Goal: Information Seeking & Learning: Find specific fact

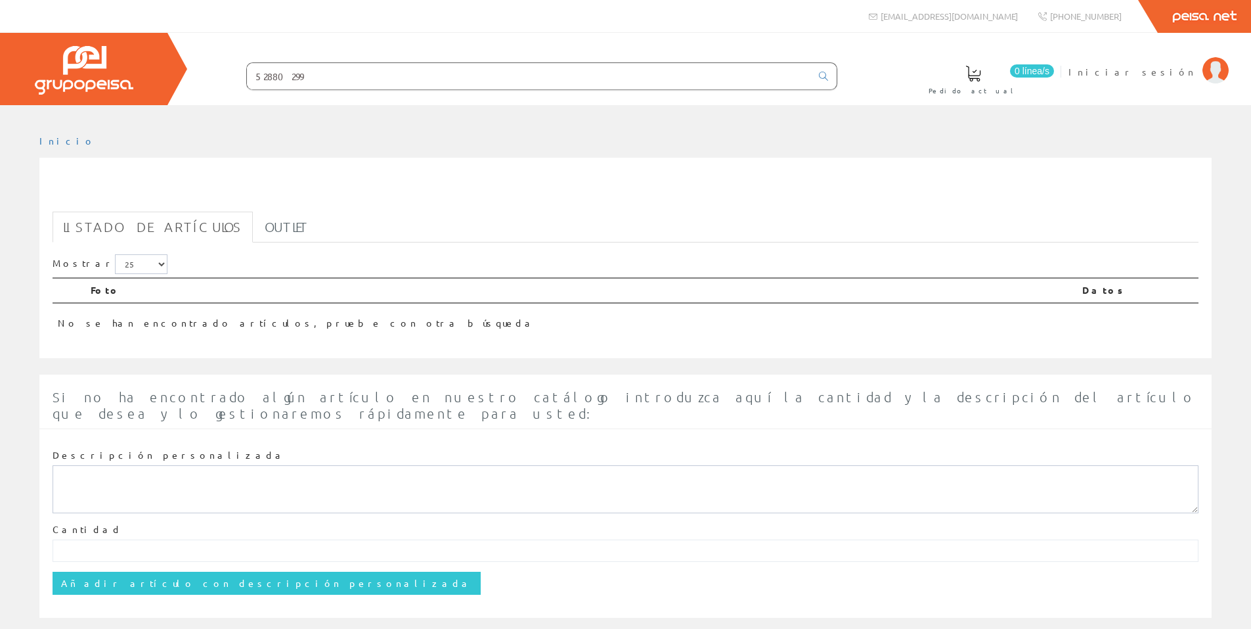
click at [300, 71] on input "52880299" at bounding box center [529, 76] width 564 height 26
click at [300, 73] on input "52880299" at bounding box center [529, 76] width 564 height 26
click at [282, 78] on input "52880299" at bounding box center [529, 76] width 564 height 26
paste input "WL140V LED20_34S/827_830_840 PSU WH"
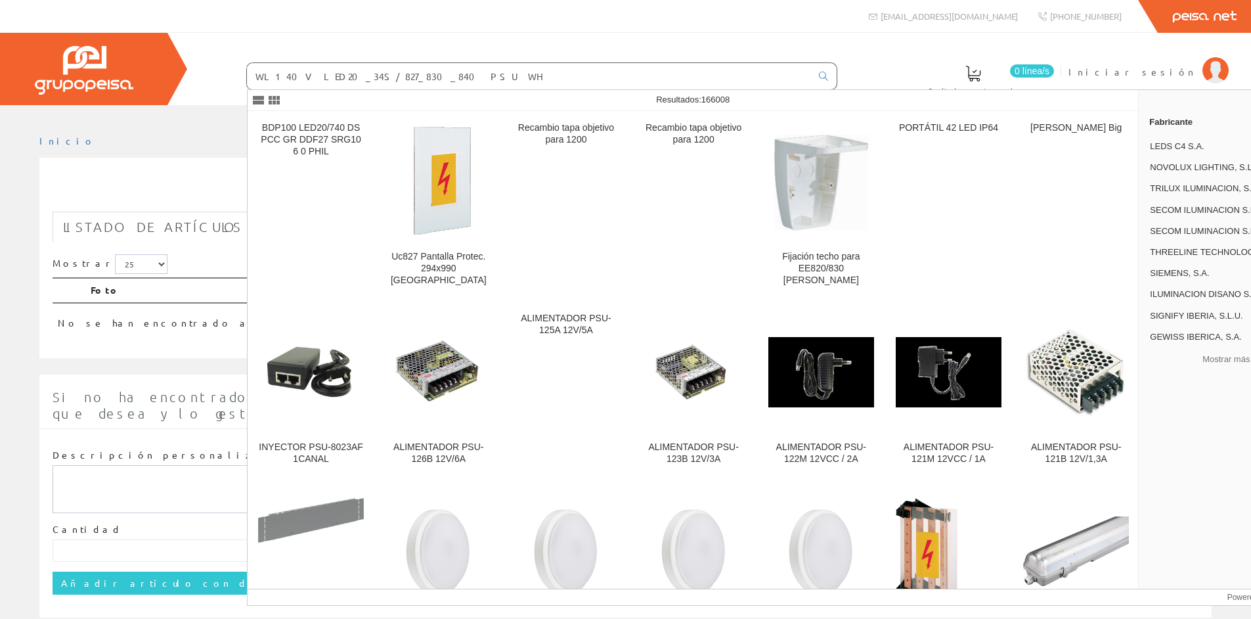
type input "WL140V LED20_34S/827_830_840 PSU WH"
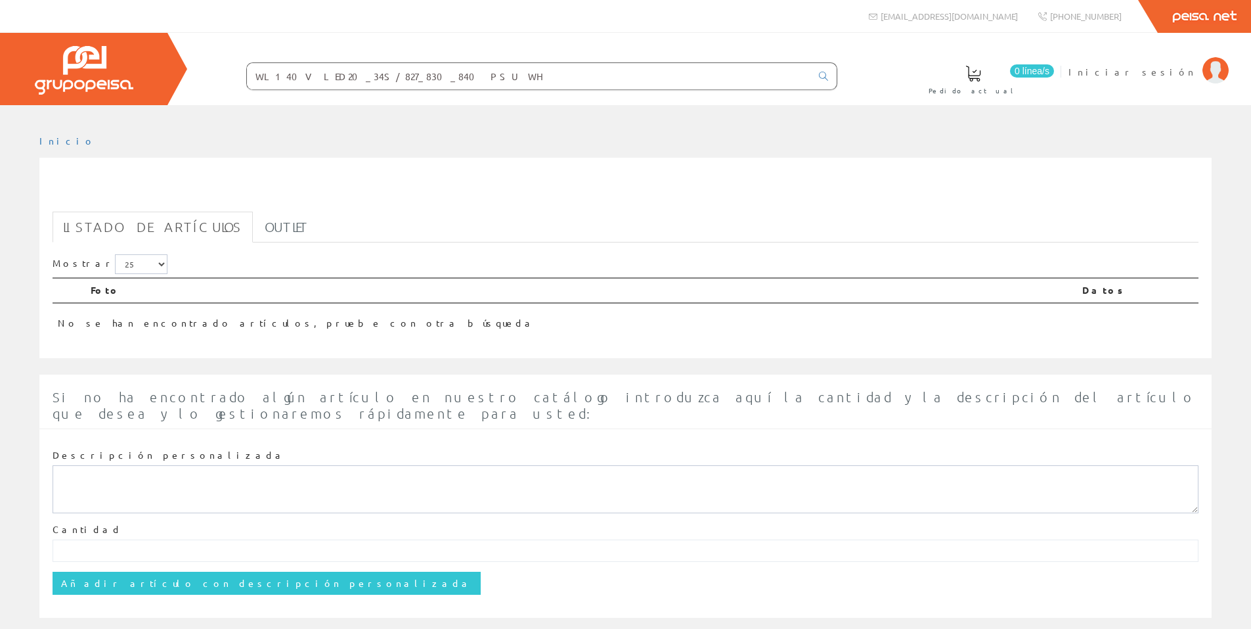
drag, startPoint x: 471, startPoint y: 72, endPoint x: 470, endPoint y: 78, distance: 6.7
click at [470, 71] on input "WL140V LED20_34S/827_830_840 PSU WH" at bounding box center [529, 76] width 564 height 26
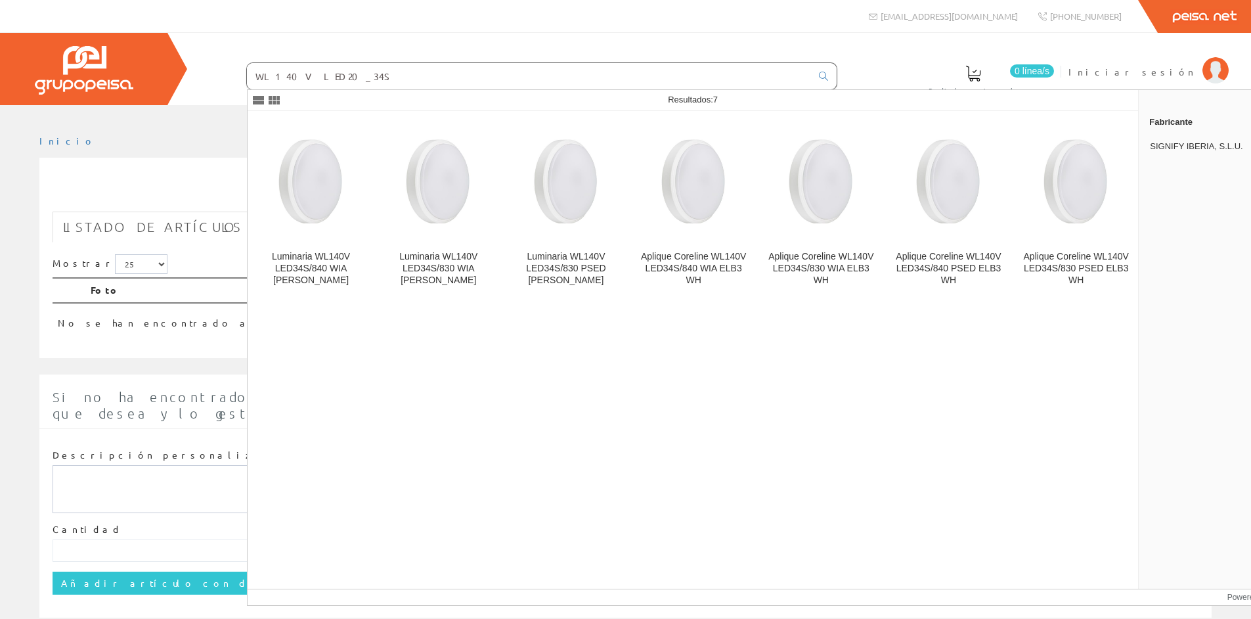
type input "WL140V LED20_34S"
click at [443, 206] on img at bounding box center [438, 181] width 89 height 118
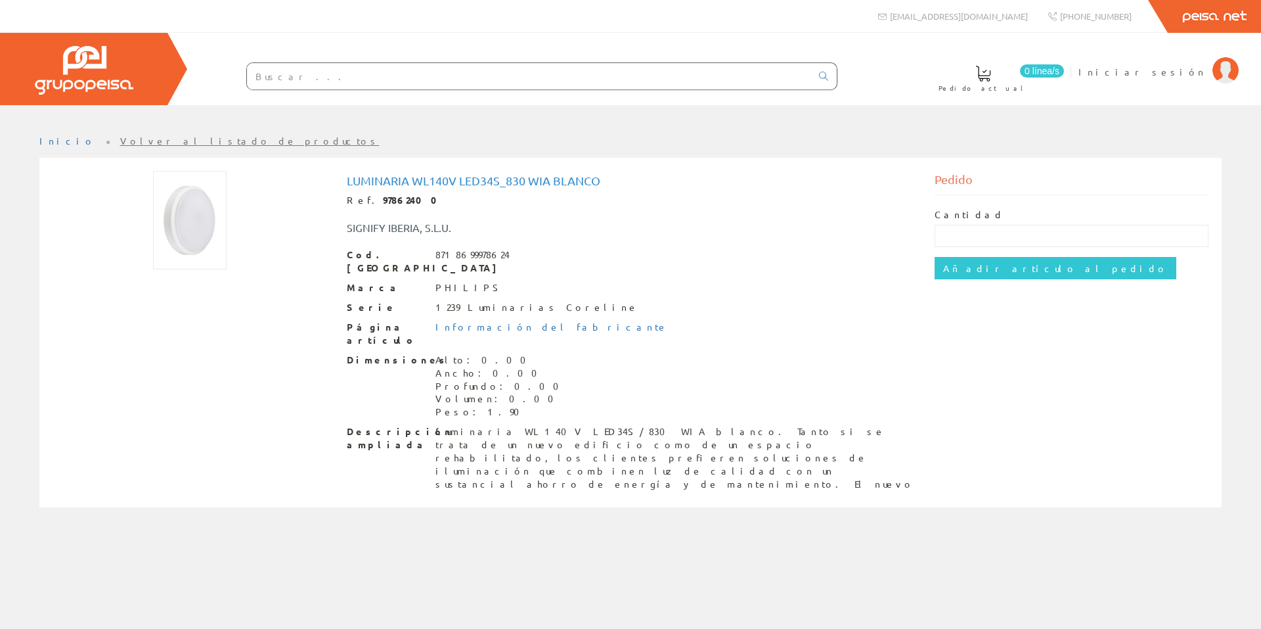
click at [389, 202] on strong "97862400" at bounding box center [414, 200] width 63 height 12
click at [389, 201] on strong "97862400" at bounding box center [414, 200] width 63 height 12
copy strong "97862400"
